Goal: Task Accomplishment & Management: Use online tool/utility

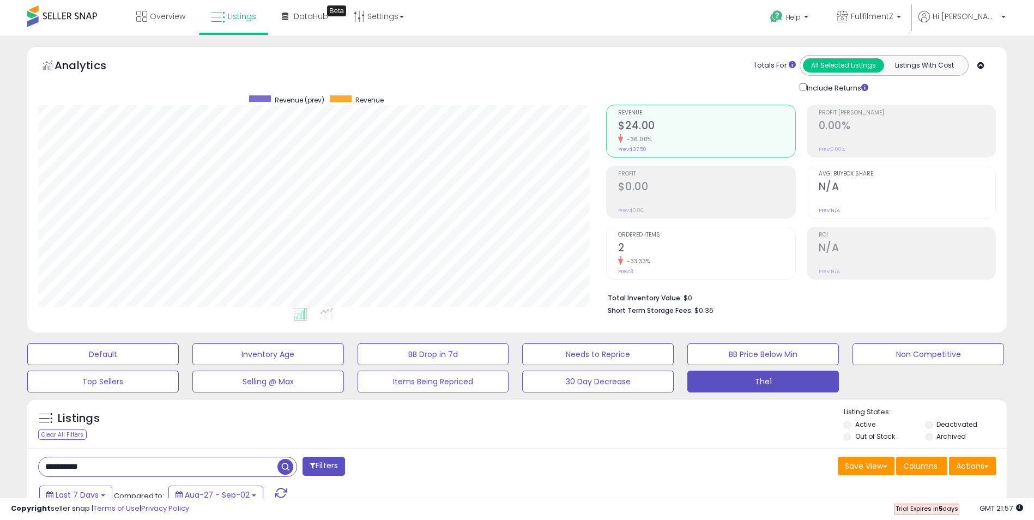
select select "**"
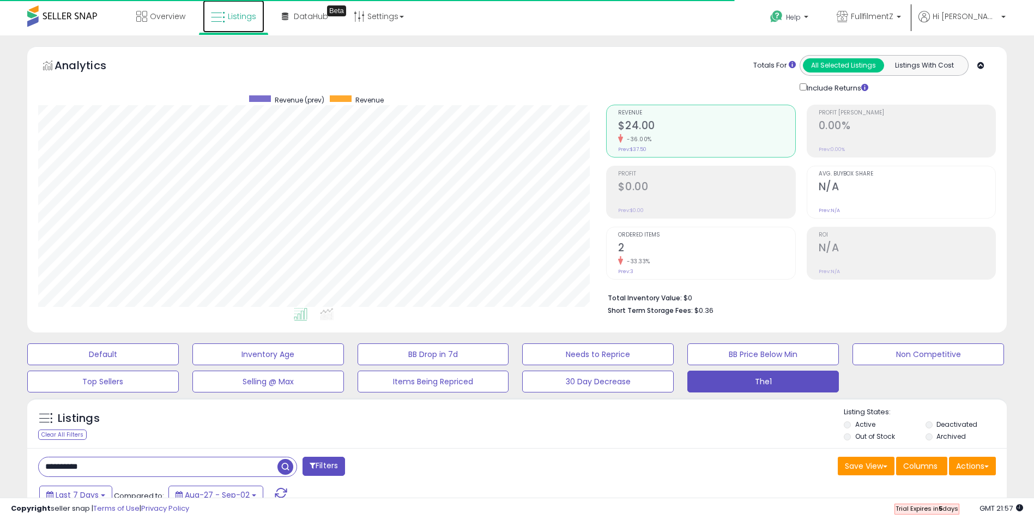
click at [228, 15] on span "Listings" at bounding box center [242, 16] width 28 height 11
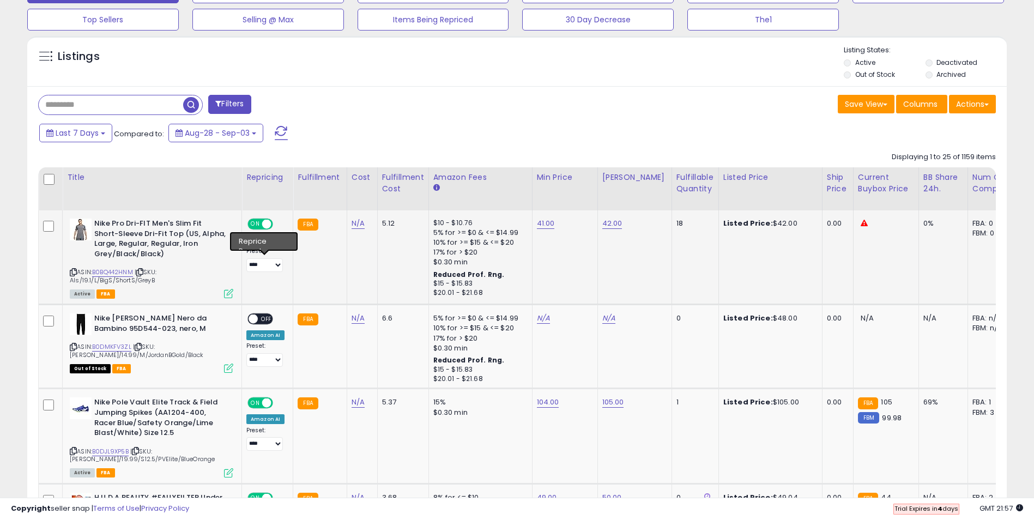
scroll to position [327, 0]
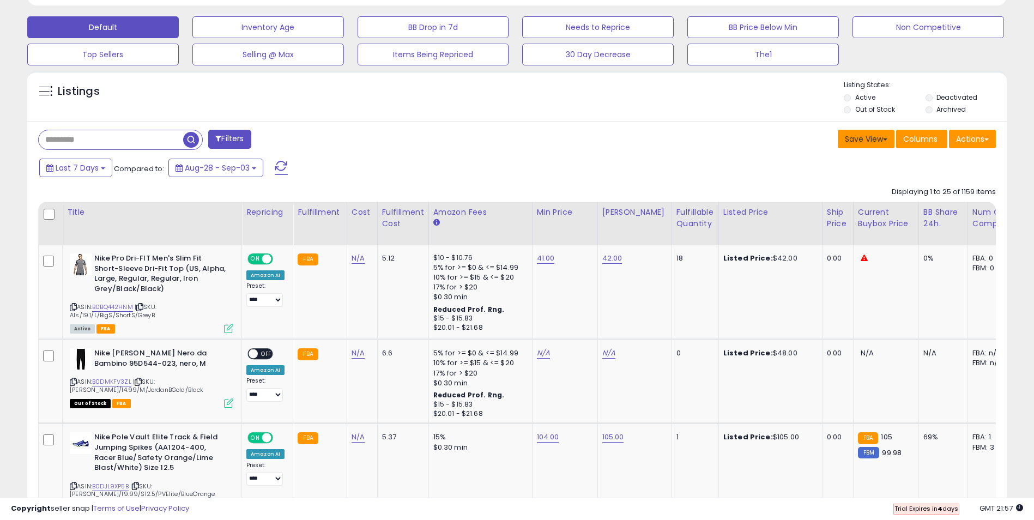
click at [886, 137] on button "Save View" at bounding box center [866, 139] width 57 height 19
click at [299, 211] on div "Fulfillment" at bounding box center [320, 212] width 44 height 11
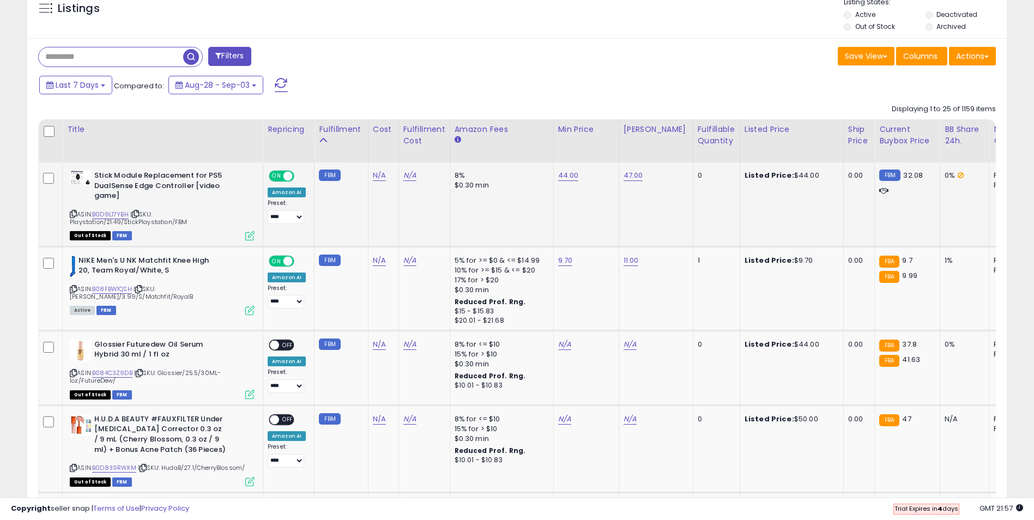
scroll to position [436, 0]
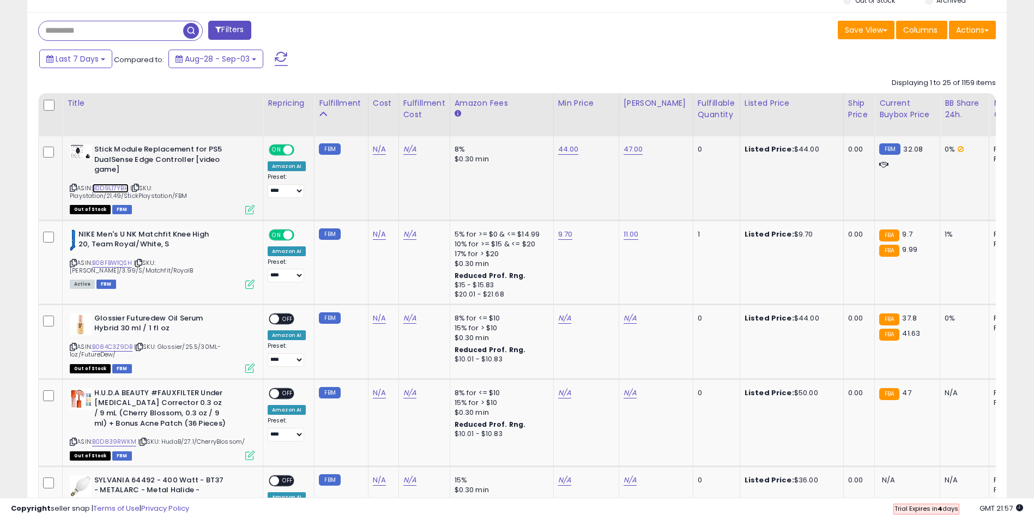
click at [115, 186] on link "B0D9L17YBH" at bounding box center [110, 188] width 37 height 9
click at [558, 147] on link "44.00" at bounding box center [568, 149] width 21 height 11
click at [120, 347] on link "B084C3Z9DB" at bounding box center [112, 346] width 40 height 9
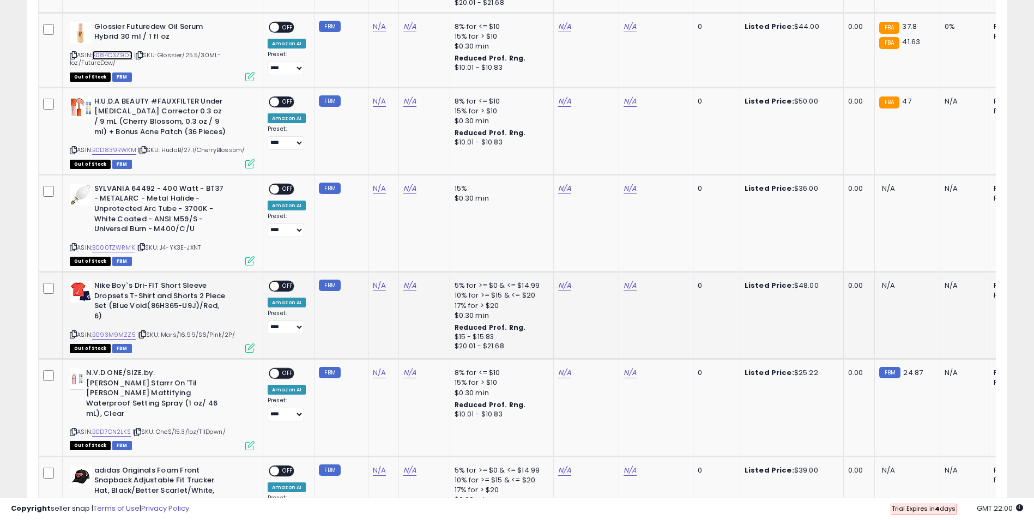
scroll to position [818, 0]
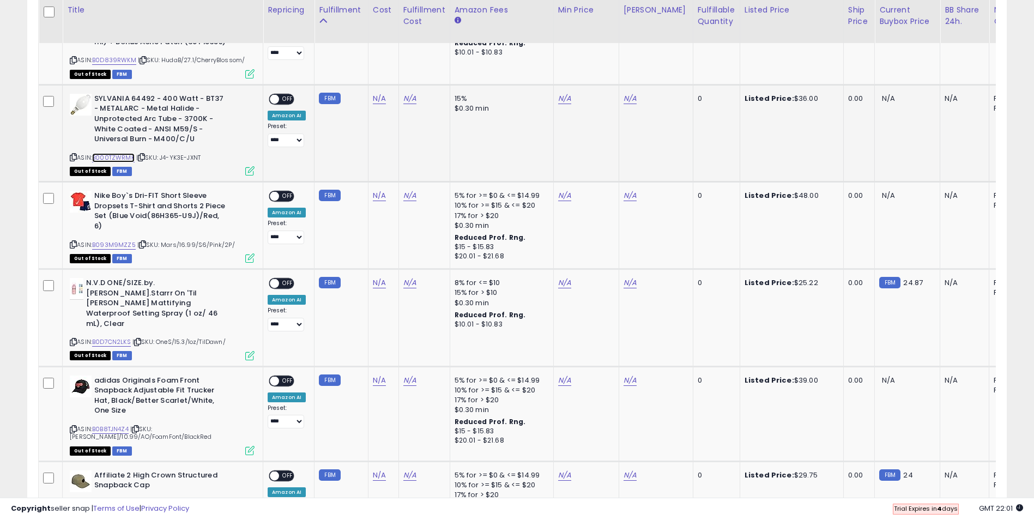
click at [124, 162] on link "B000TZWRMK" at bounding box center [113, 157] width 43 height 9
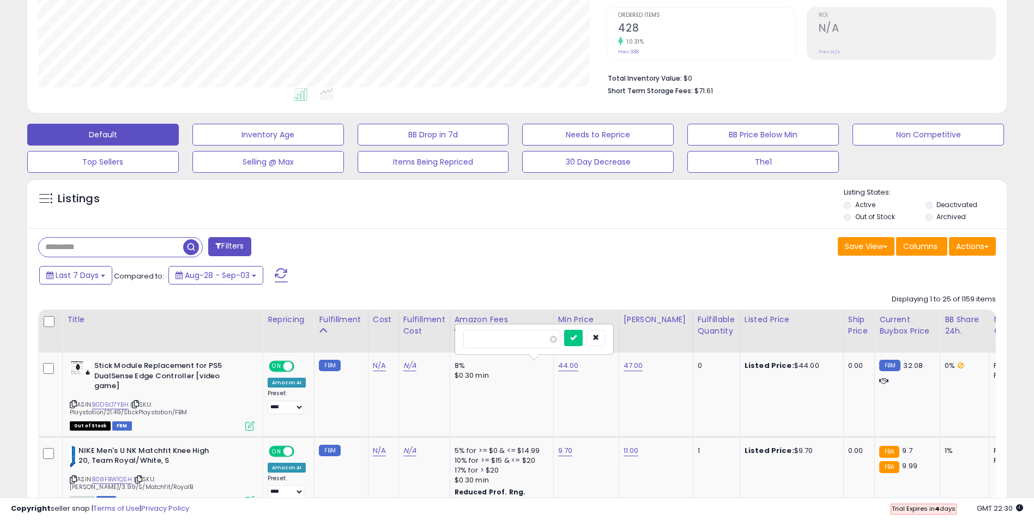
scroll to position [218, 0]
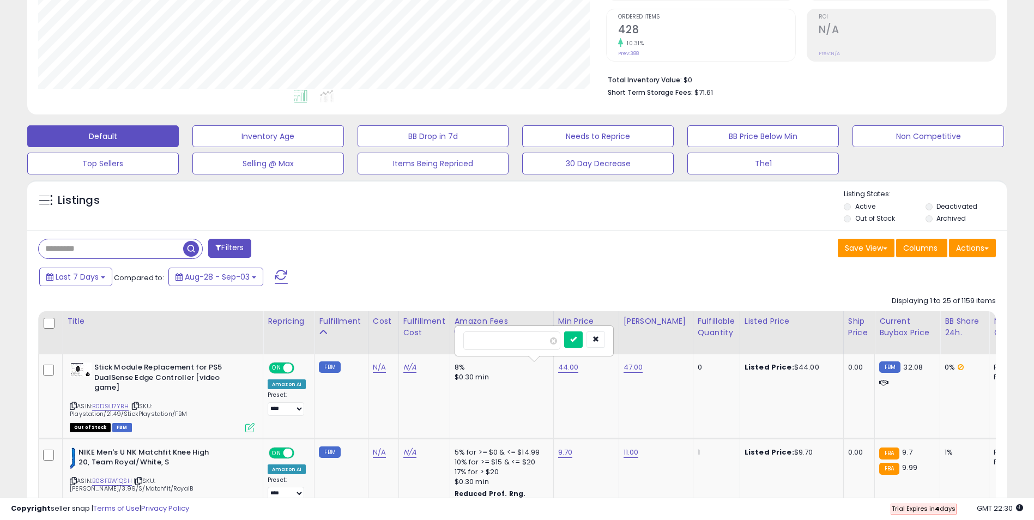
click at [280, 276] on span at bounding box center [281, 277] width 13 height 14
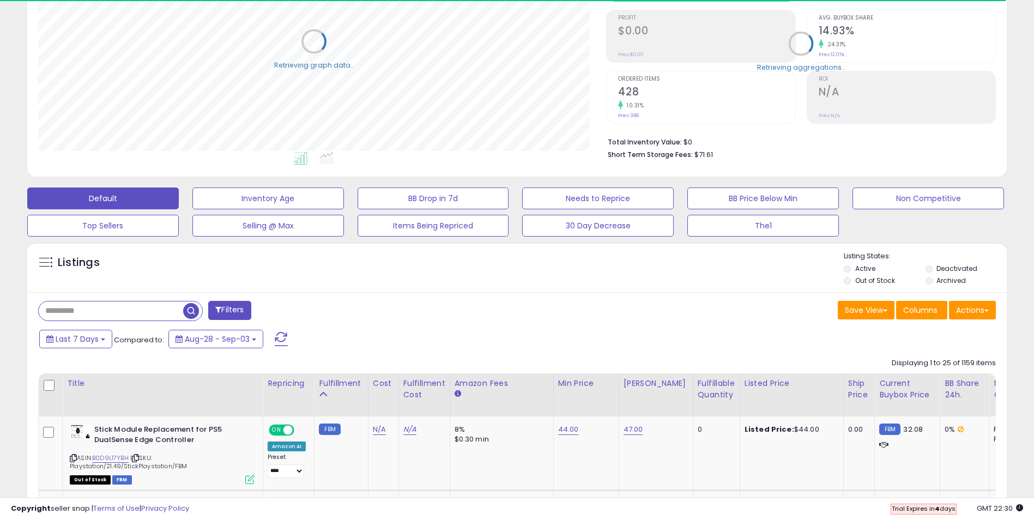
scroll to position [224, 569]
click at [623, 199] on button "Needs to Reprice" at bounding box center [598, 199] width 152 height 22
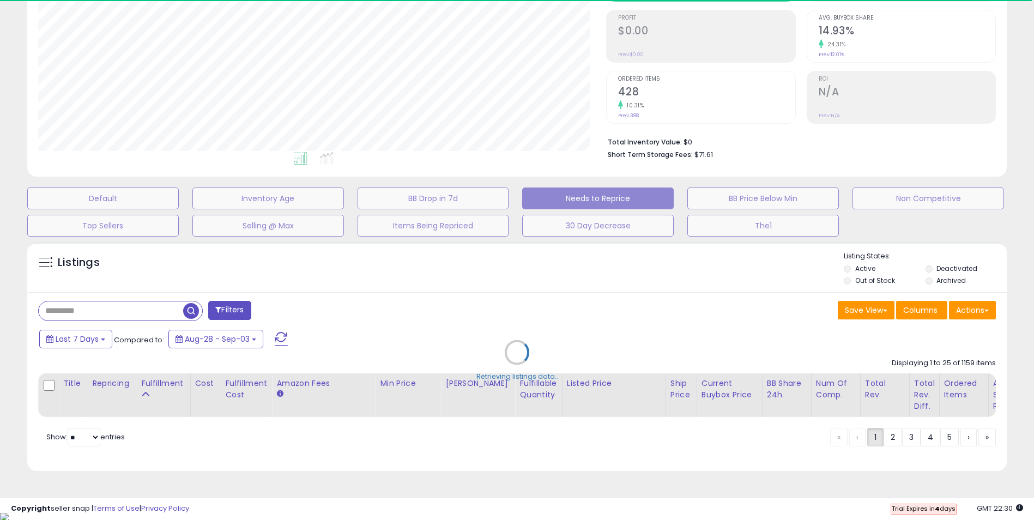
select select "**"
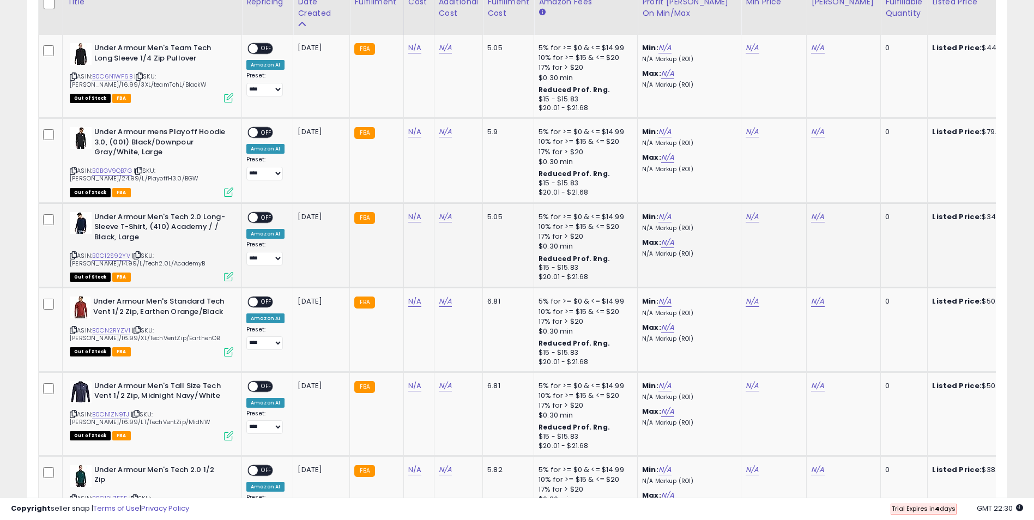
scroll to position [265, 0]
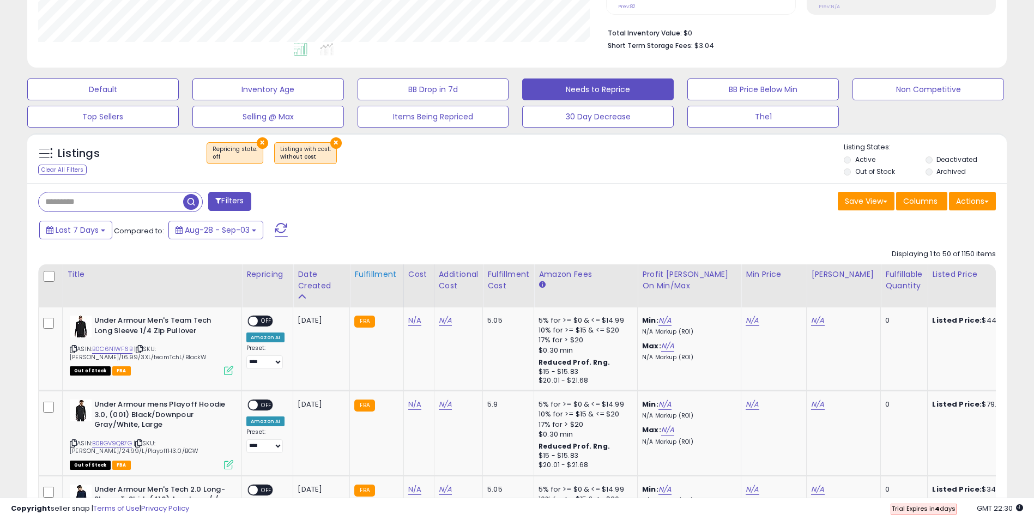
click at [378, 273] on div "Fulfillment" at bounding box center [376, 274] width 44 height 11
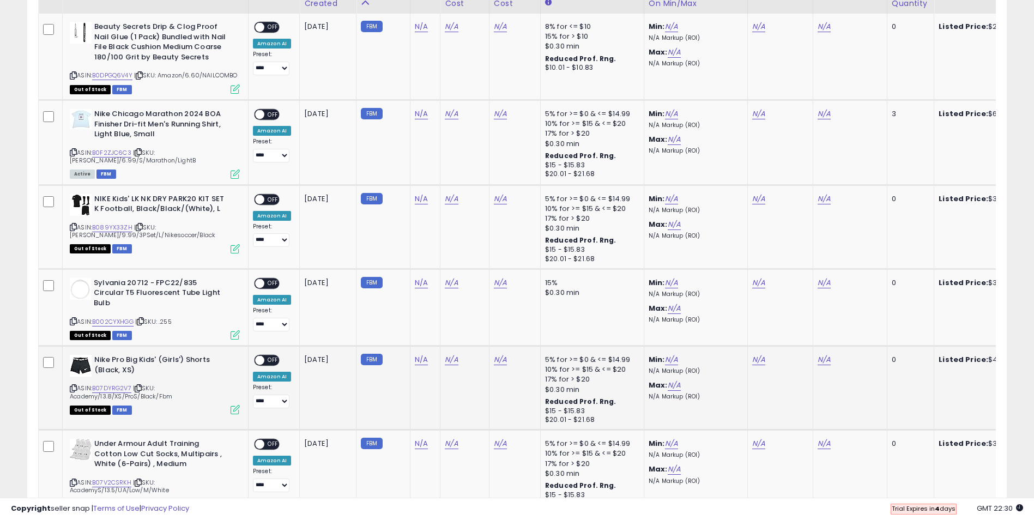
scroll to position [374, 0]
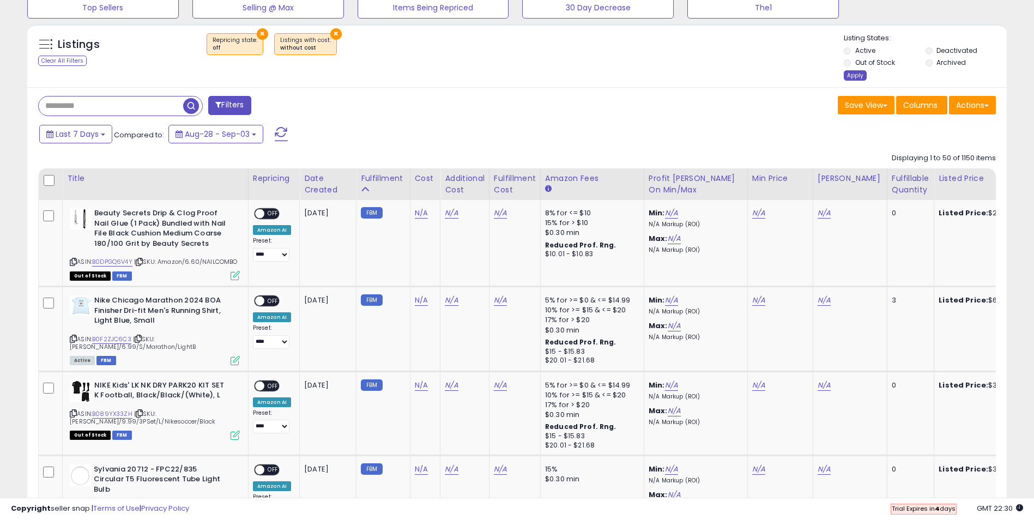
click at [850, 77] on div "Apply" at bounding box center [855, 75] width 23 height 10
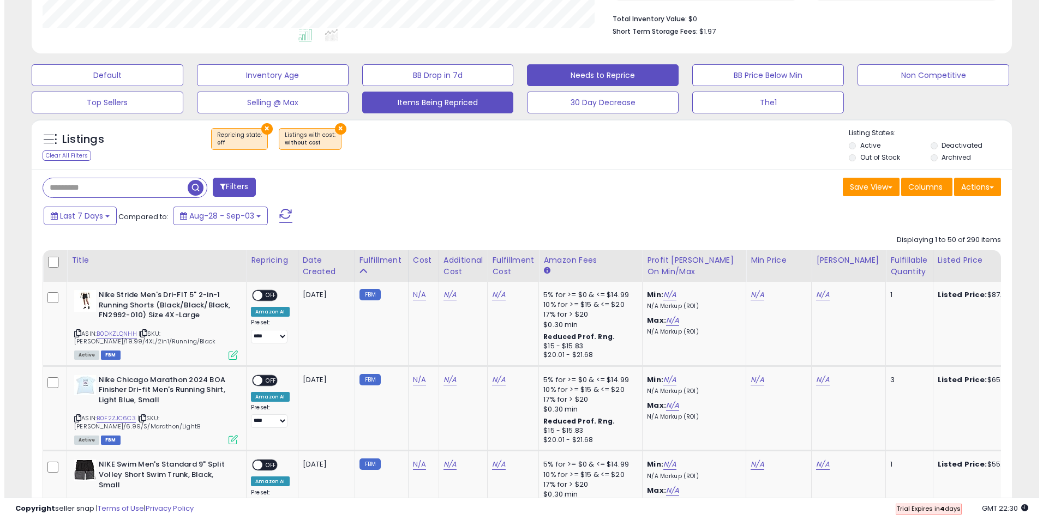
scroll to position [145, 0]
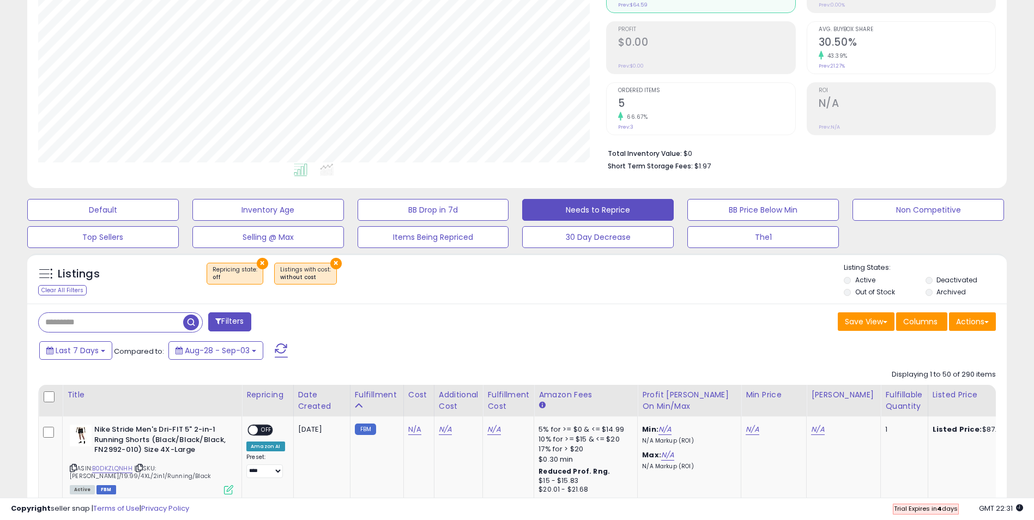
click at [172, 318] on input "text" at bounding box center [111, 322] width 145 height 19
paste input "**********"
type input "**********"
click at [285, 327] on span "button" at bounding box center [286, 323] width 16 height 16
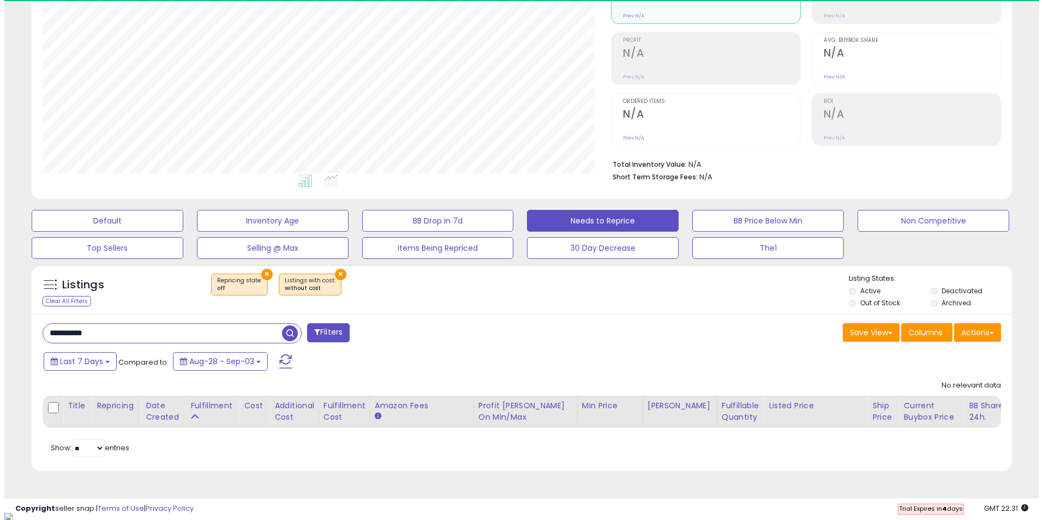
scroll to position [224, 569]
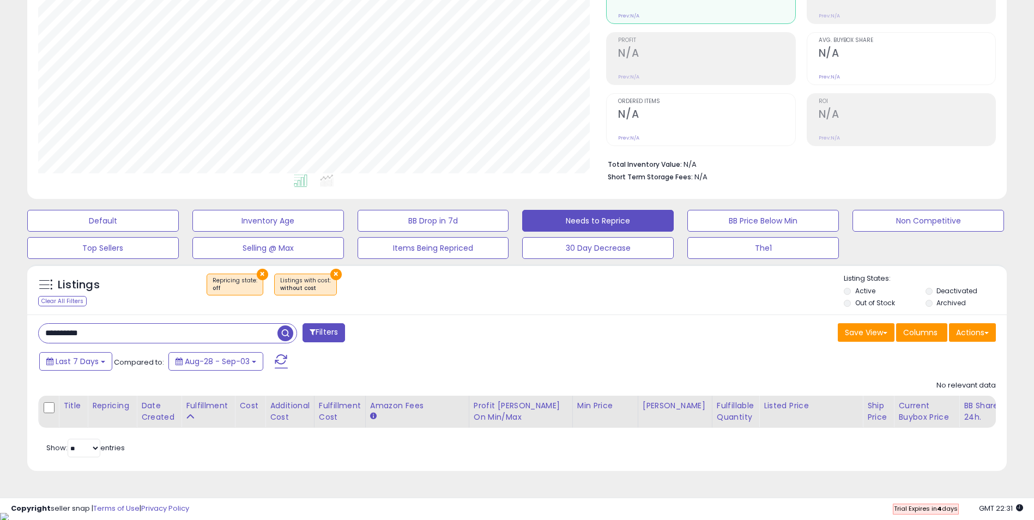
click at [332, 274] on button "×" at bounding box center [335, 274] width 11 height 11
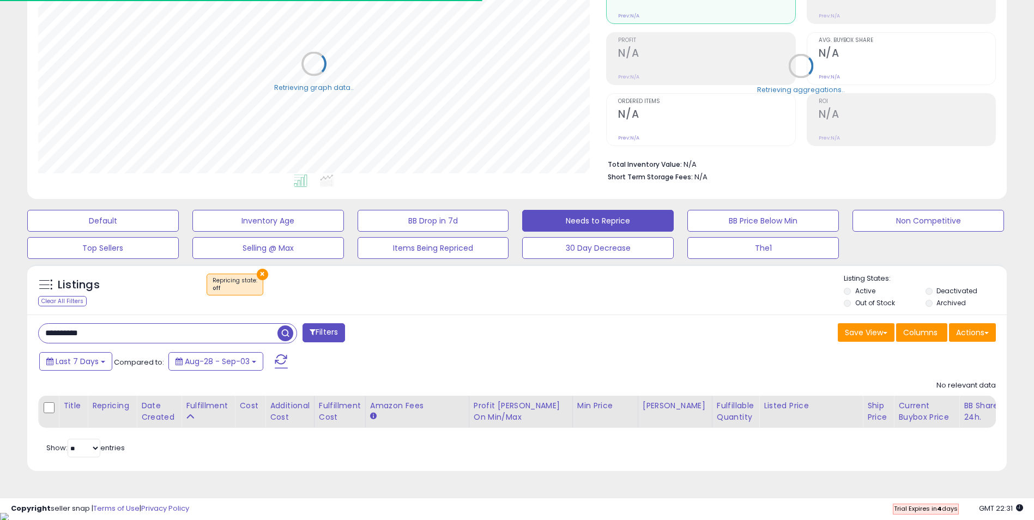
click at [261, 275] on button "×" at bounding box center [262, 274] width 11 height 11
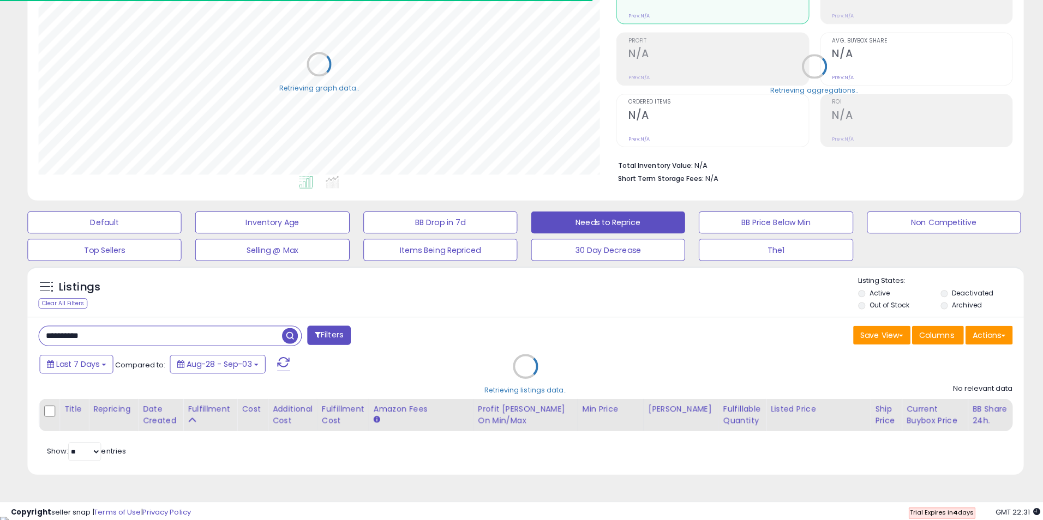
scroll to position [0, 0]
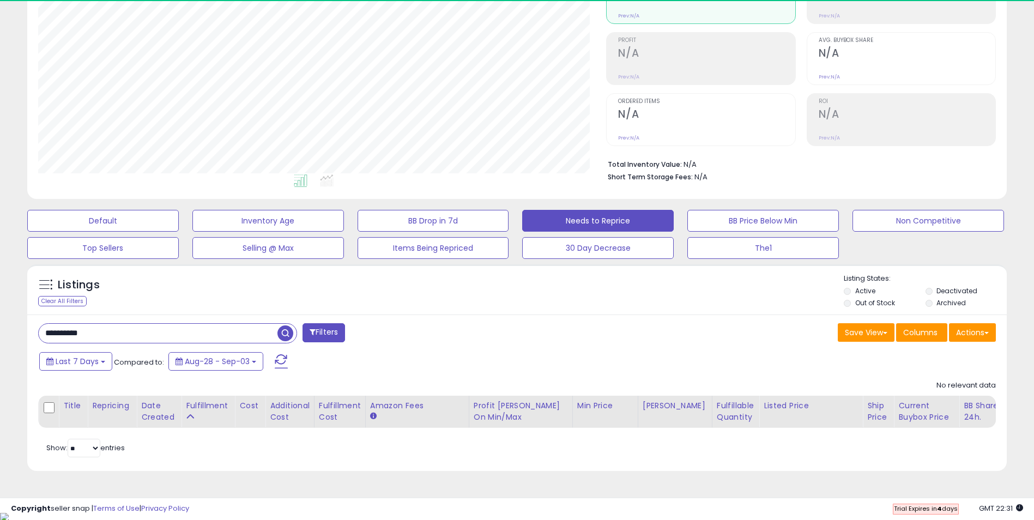
click at [284, 333] on span "button" at bounding box center [286, 334] width 16 height 16
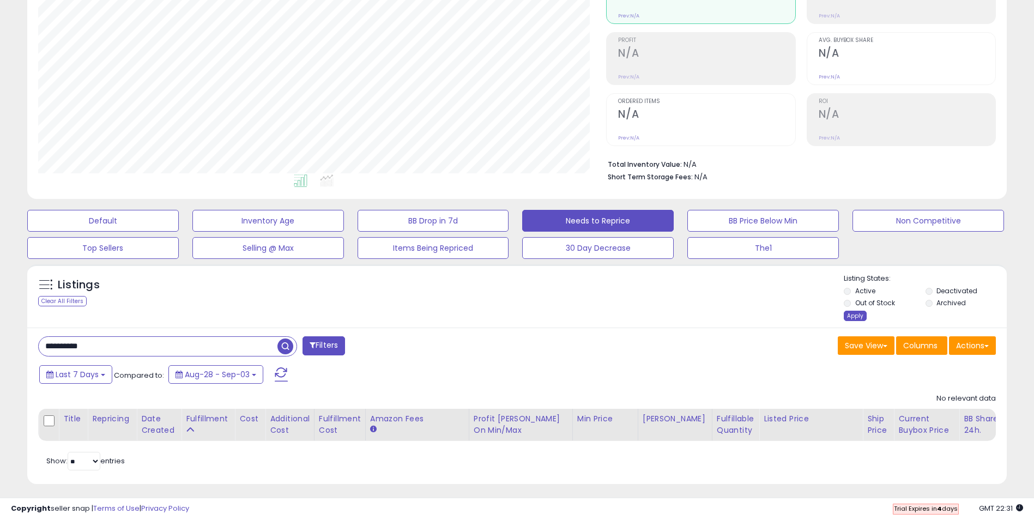
click at [848, 318] on div "Apply" at bounding box center [855, 316] width 23 height 10
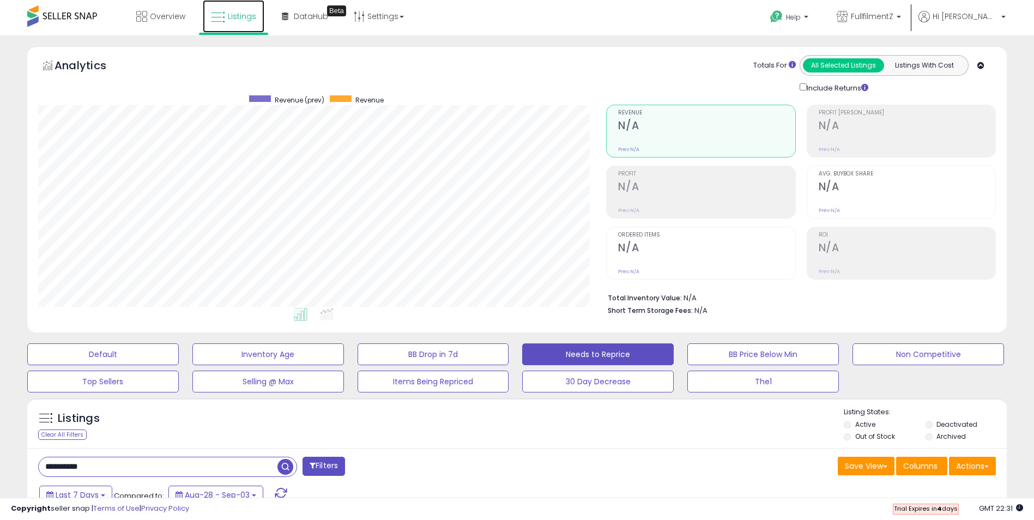
click at [241, 15] on span "Listings" at bounding box center [242, 16] width 28 height 11
